Goal: Information Seeking & Learning: Learn about a topic

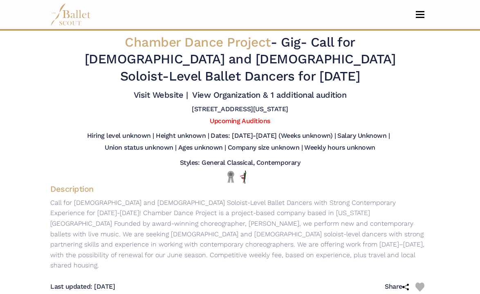
click at [421, 21] on nav "Home Search Organizations Programs Auditions Jobs" at bounding box center [240, 14] width 380 height 29
click at [421, 14] on span "Toggle navigation" at bounding box center [420, 14] width 9 height 1
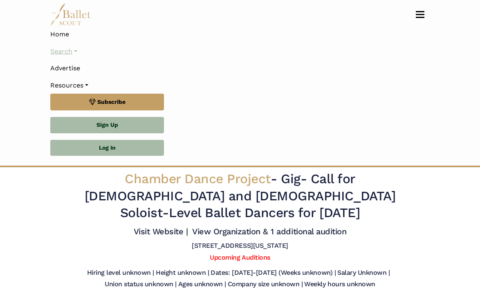
click at [73, 54] on link "Search" at bounding box center [240, 51] width 380 height 17
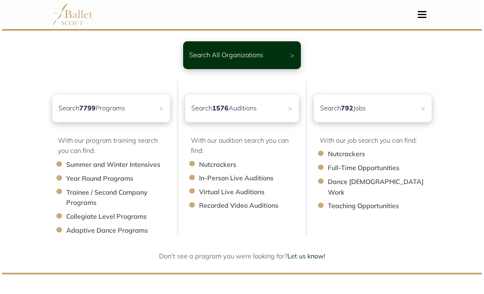
scroll to position [58, 0]
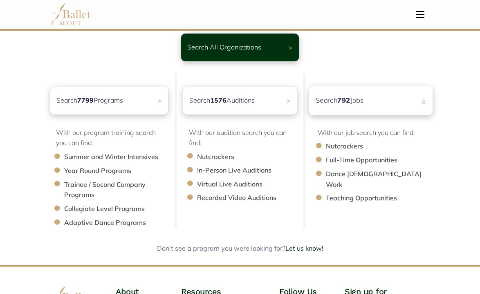
click at [348, 114] on div "Search 792 Jobs >" at bounding box center [371, 100] width 124 height 29
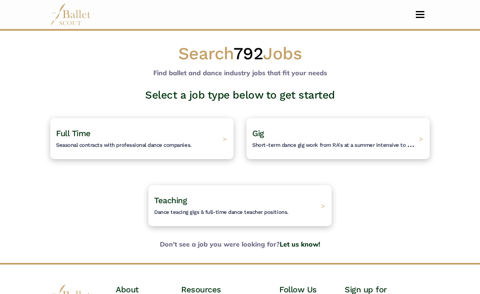
scroll to position [6, 0]
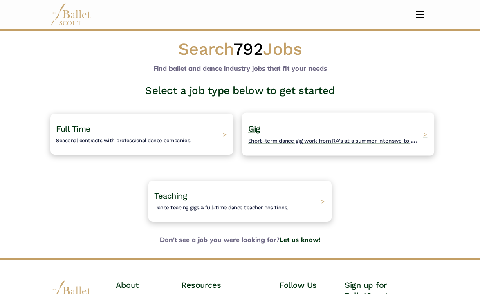
click at [284, 143] on span "Short-term dance gig work from RA's at a summer intensive to Nutcracker guestin…" at bounding box center [357, 140] width 219 height 10
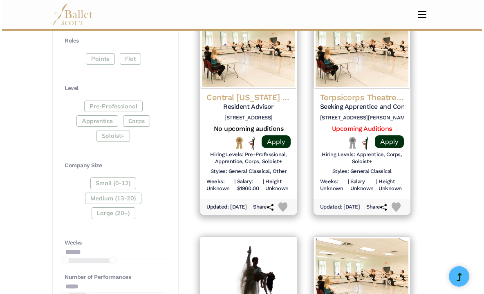
scroll to position [441, 0]
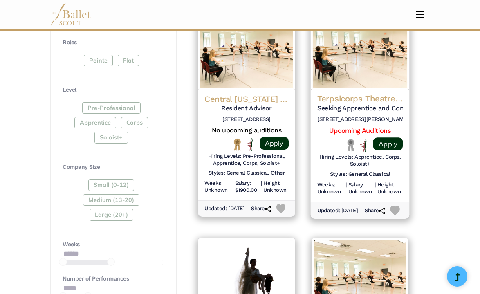
click at [362, 104] on h5 "Seeking Apprentice and Company Dancers for 2025 Summer Season" at bounding box center [359, 108] width 85 height 9
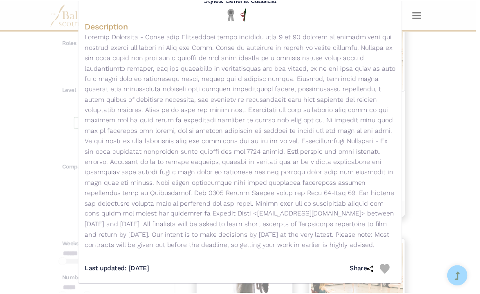
scroll to position [150, 0]
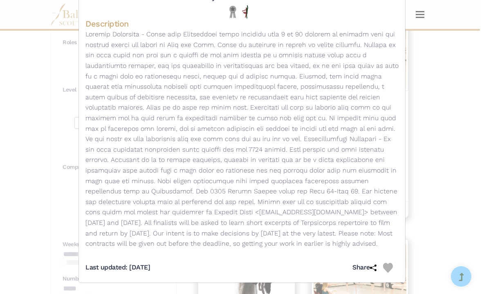
click at [432, 175] on div "Terpsicorps Theatre of Dance - Gig - Seeking Apprentice and Company Dancers for…" at bounding box center [242, 147] width 484 height 294
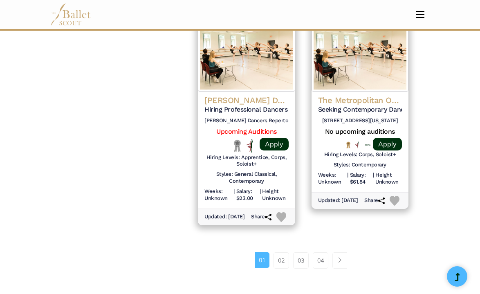
scroll to position [1128, 0]
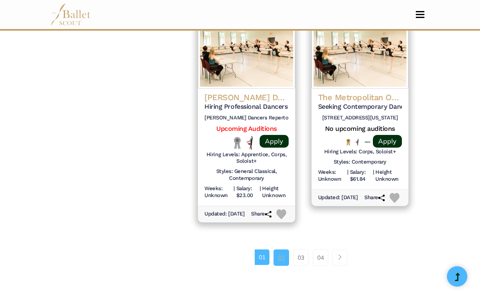
click at [279, 266] on link "02" at bounding box center [282, 258] width 16 height 16
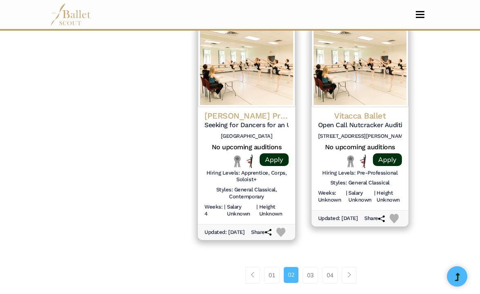
scroll to position [1255, 0]
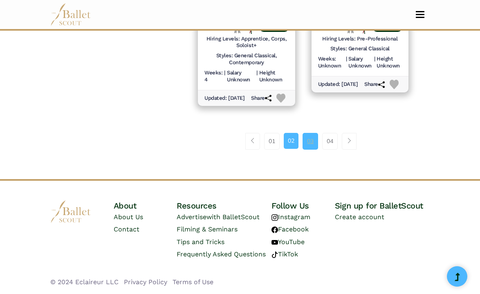
click at [313, 144] on link "03" at bounding box center [311, 141] width 16 height 16
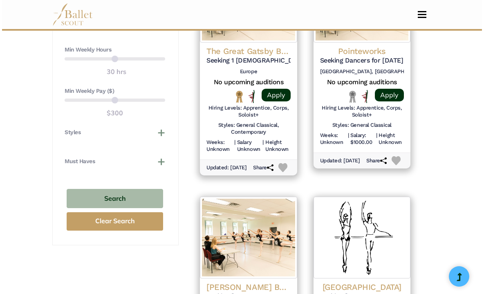
scroll to position [711, 0]
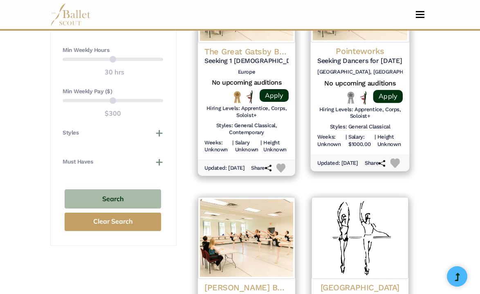
click at [364, 56] on h5 "Seeking Dancers for 2025 March Performance" at bounding box center [359, 60] width 85 height 9
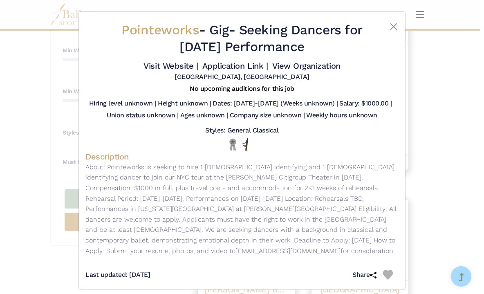
click at [433, 214] on div "Pointeworks - Gig - Seeking Dancers for 2025 March Performance Visit Website | …" at bounding box center [242, 147] width 484 height 294
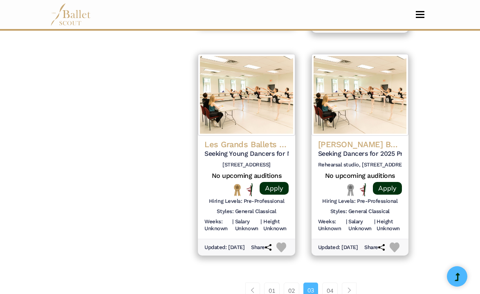
scroll to position [1188, 0]
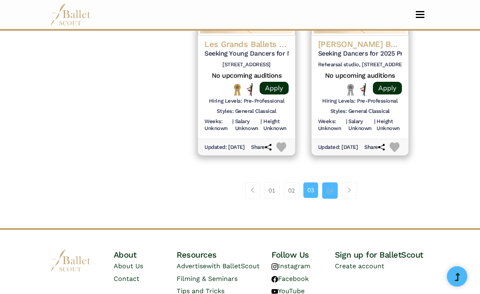
click at [332, 199] on link "04" at bounding box center [330, 190] width 16 height 16
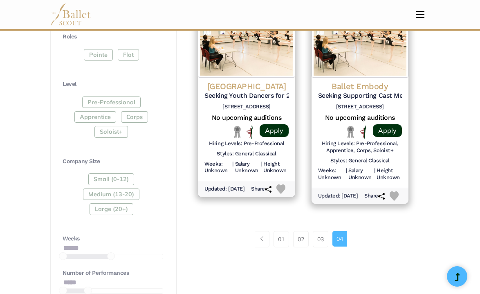
scroll to position [433, 0]
